Goal: Find specific page/section: Find specific page/section

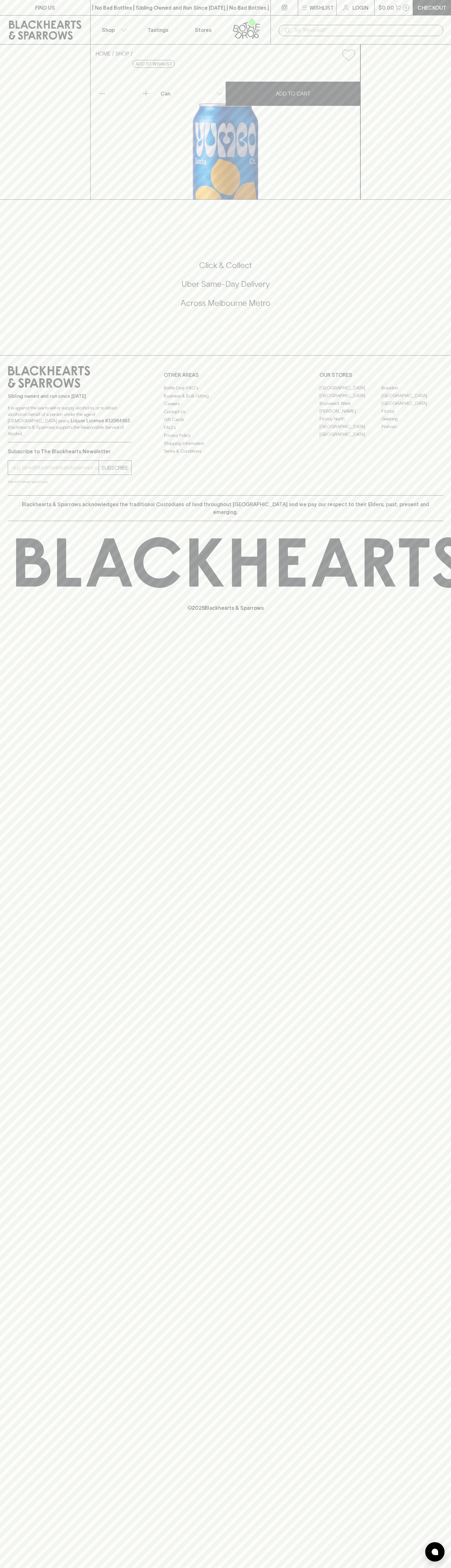
click at [88, 9] on link "FIND US" at bounding box center [45, 7] width 90 height 15
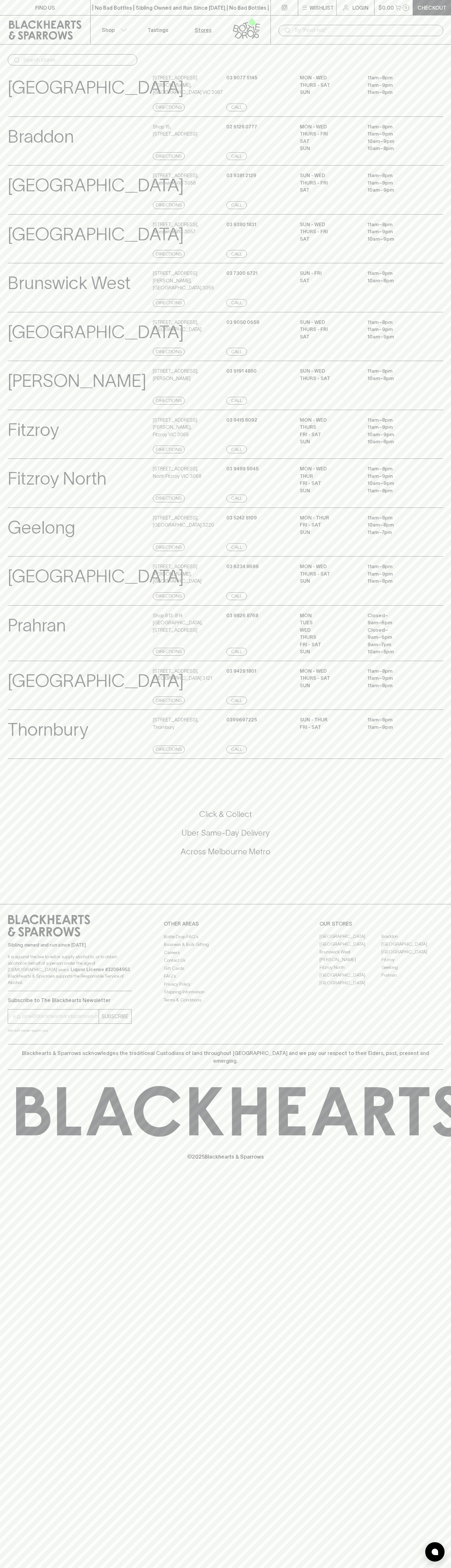
click at [446, 817] on div "FIND US | No Bad Bottles | Sibling Owned and Run Since [DATE] | No Bad Bottles …" at bounding box center [225, 784] width 451 height 1568
click at [314, 1567] on html "FIND US | No Bad Bottles | Sibling Owned and Run Since 2006 | No Bad Bottles | …" at bounding box center [225, 784] width 451 height 1568
click at [27, 1024] on div "SUBSCRIBE" at bounding box center [70, 1016] width 124 height 15
